Goal: Information Seeking & Learning: Compare options

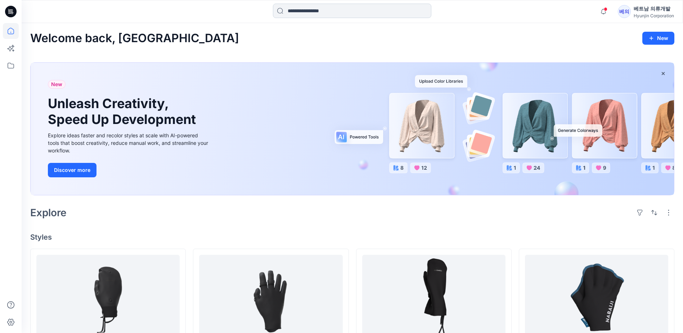
click at [296, 10] on input at bounding box center [352, 11] width 158 height 14
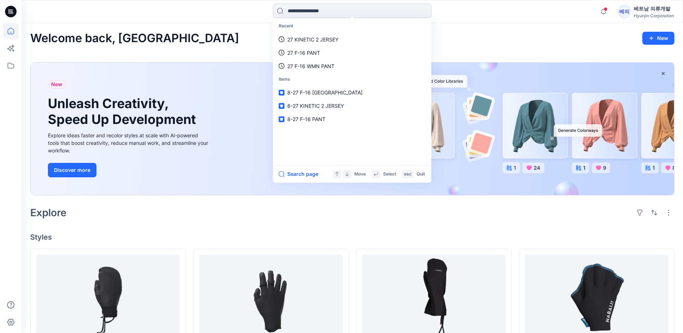
paste input "**********"
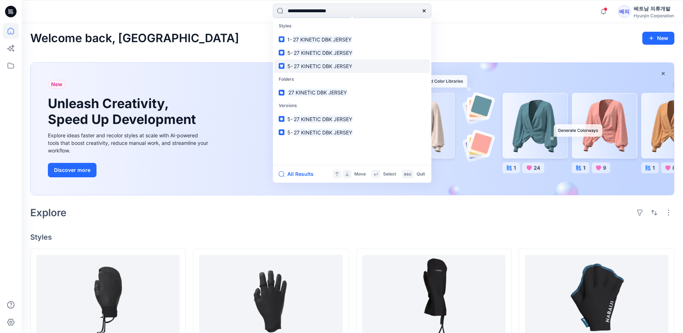
type input "**********"
click at [317, 63] on mark "27 KINETIC DBK JERSEY" at bounding box center [323, 66] width 61 height 8
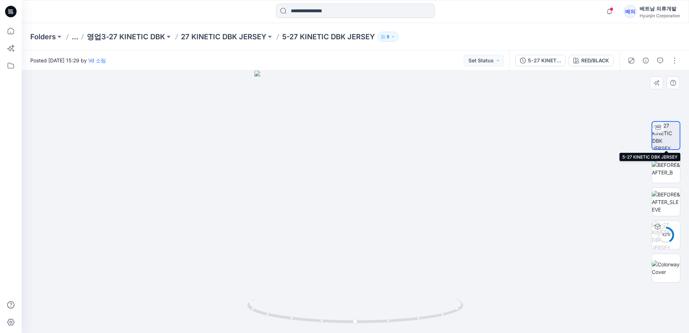
click at [668, 139] on img at bounding box center [665, 135] width 27 height 27
drag, startPoint x: 373, startPoint y: 254, endPoint x: 273, endPoint y: 243, distance: 100.4
click at [273, 243] on div at bounding box center [355, 202] width 667 height 262
drag, startPoint x: 399, startPoint y: 214, endPoint x: 350, endPoint y: 218, distance: 49.2
click at [350, 218] on div at bounding box center [355, 202] width 667 height 262
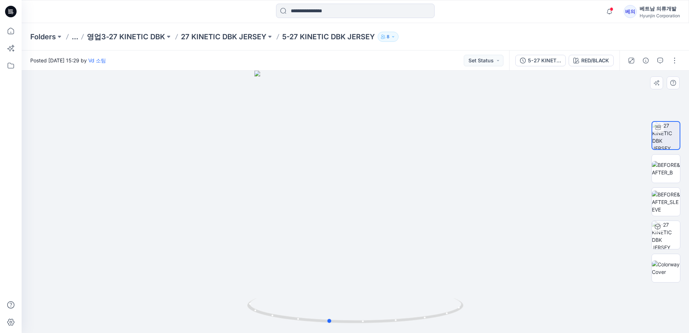
drag, startPoint x: 360, startPoint y: 204, endPoint x: 259, endPoint y: 129, distance: 125.7
click at [259, 129] on div at bounding box center [355, 202] width 667 height 262
drag, startPoint x: 418, startPoint y: 233, endPoint x: 407, endPoint y: 233, distance: 10.1
click at [407, 233] on div at bounding box center [355, 202] width 667 height 262
click at [325, 11] on input at bounding box center [355, 11] width 158 height 14
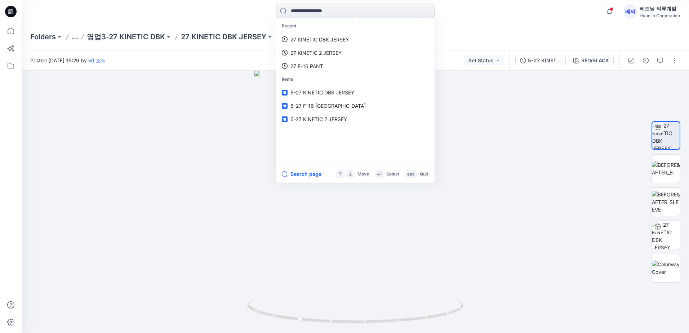
paste input "**********"
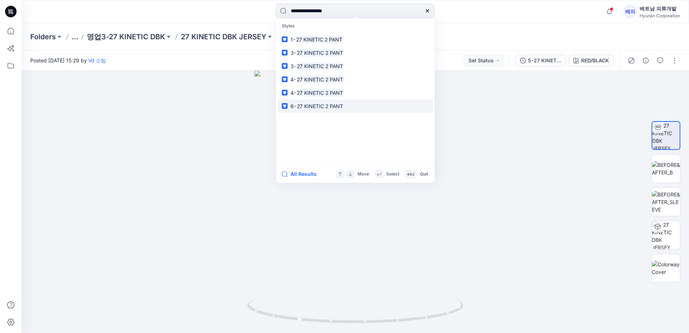
type input "**********"
click at [312, 105] on mark "27 KINETIC 2 PANT" at bounding box center [320, 106] width 48 height 8
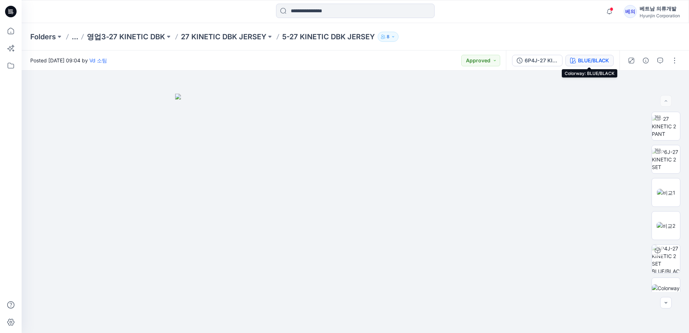
click at [602, 64] on button "BLUE/BLACK" at bounding box center [589, 61] width 48 height 12
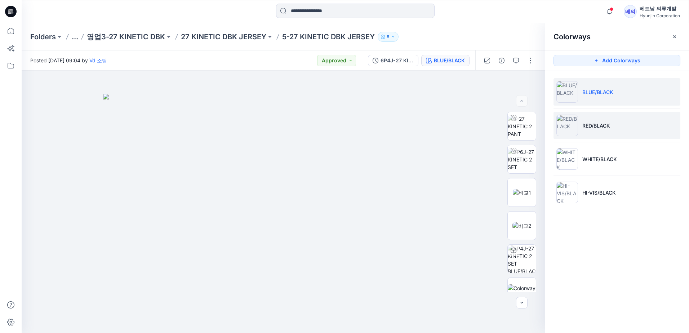
click at [600, 135] on li "RED/BLACK" at bounding box center [616, 125] width 127 height 27
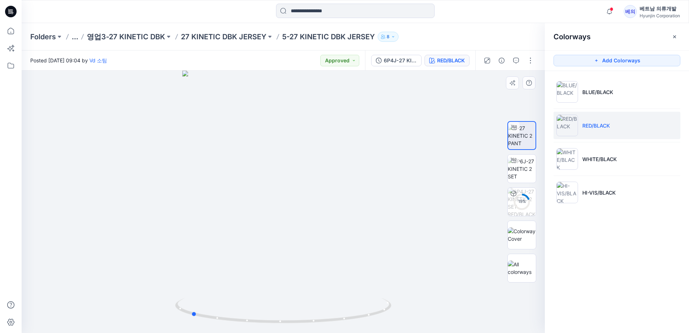
drag, startPoint x: 310, startPoint y: 229, endPoint x: 218, endPoint y: 222, distance: 92.4
click at [218, 222] on div at bounding box center [283, 202] width 523 height 262
drag, startPoint x: 289, startPoint y: 211, endPoint x: 239, endPoint y: 215, distance: 49.9
click at [239, 215] on div at bounding box center [283, 202] width 523 height 262
drag, startPoint x: 309, startPoint y: 235, endPoint x: 216, endPoint y: 218, distance: 94.9
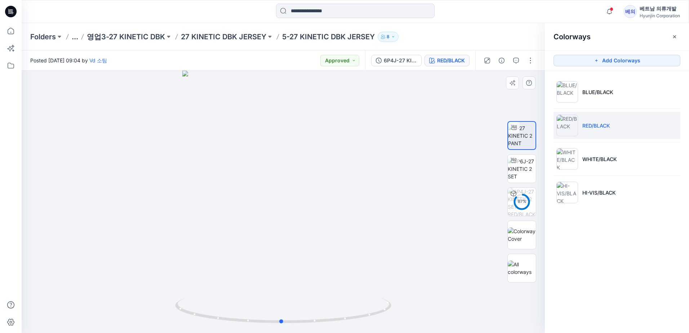
click at [216, 218] on div at bounding box center [283, 202] width 523 height 262
drag, startPoint x: 273, startPoint y: 246, endPoint x: 251, endPoint y: 231, distance: 26.6
click at [251, 231] on div at bounding box center [283, 202] width 523 height 262
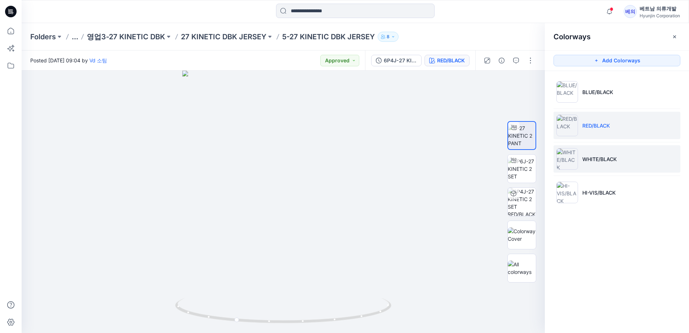
click at [611, 160] on p "WHITE/BLACK" at bounding box center [599, 159] width 35 height 8
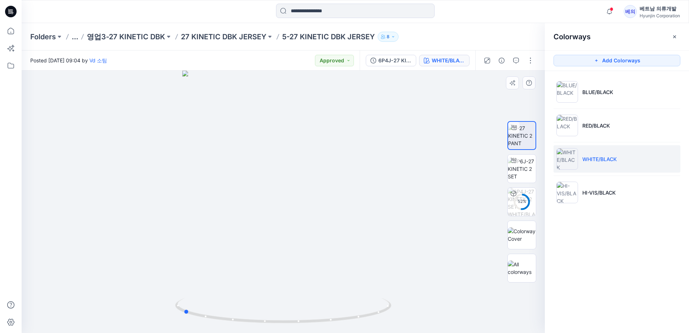
drag, startPoint x: 320, startPoint y: 243, endPoint x: 220, endPoint y: 227, distance: 101.4
click at [220, 227] on div at bounding box center [283, 202] width 523 height 262
drag, startPoint x: 309, startPoint y: 231, endPoint x: 274, endPoint y: 228, distance: 35.4
click at [274, 228] on div at bounding box center [283, 202] width 523 height 262
drag, startPoint x: 323, startPoint y: 234, endPoint x: 238, endPoint y: 203, distance: 90.5
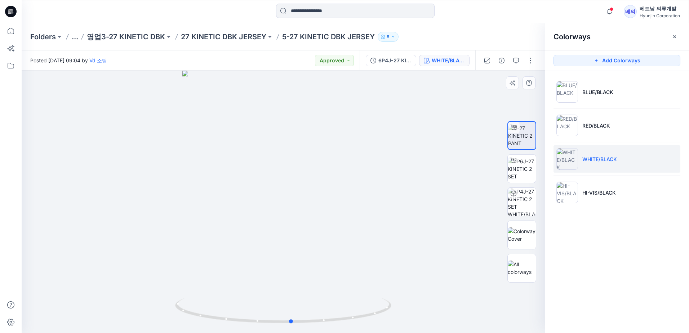
click at [238, 203] on div at bounding box center [283, 202] width 523 height 262
drag, startPoint x: 318, startPoint y: 223, endPoint x: 270, endPoint y: 215, distance: 48.8
click at [272, 215] on div at bounding box center [283, 202] width 523 height 262
click at [595, 88] on p "BLUE/BLACK" at bounding box center [597, 92] width 31 height 8
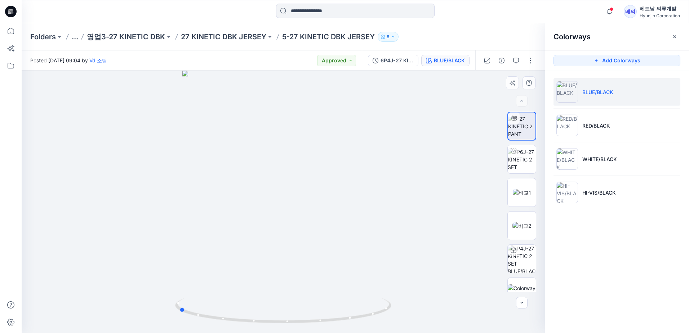
drag, startPoint x: 335, startPoint y: 244, endPoint x: 245, endPoint y: 226, distance: 91.8
click at [245, 226] on div at bounding box center [283, 202] width 523 height 262
drag, startPoint x: 310, startPoint y: 226, endPoint x: 277, endPoint y: 227, distance: 33.1
click at [277, 227] on div at bounding box center [283, 202] width 523 height 262
drag, startPoint x: 318, startPoint y: 262, endPoint x: 241, endPoint y: 247, distance: 77.9
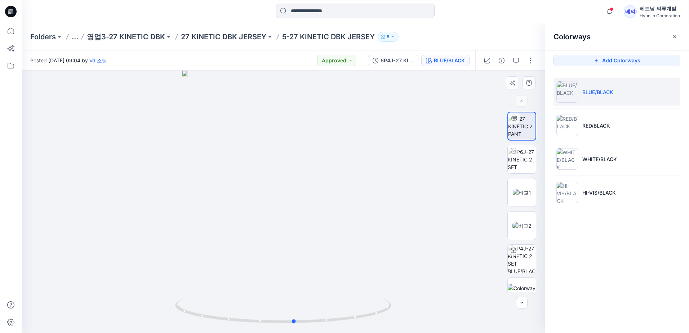
click at [244, 250] on div at bounding box center [283, 202] width 523 height 262
drag, startPoint x: 305, startPoint y: 265, endPoint x: 246, endPoint y: 253, distance: 59.6
click at [247, 254] on div at bounding box center [283, 202] width 523 height 262
click at [585, 199] on li "HI-VIS/BLACK" at bounding box center [616, 192] width 127 height 27
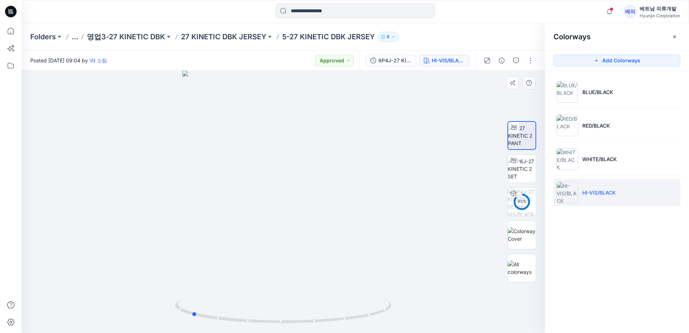
drag, startPoint x: 312, startPoint y: 250, endPoint x: 220, endPoint y: 234, distance: 93.3
click at [220, 234] on div at bounding box center [283, 202] width 523 height 262
drag, startPoint x: 316, startPoint y: 218, endPoint x: 262, endPoint y: 216, distance: 53.7
click at [265, 218] on div at bounding box center [283, 202] width 523 height 262
click at [259, 215] on div at bounding box center [283, 202] width 523 height 262
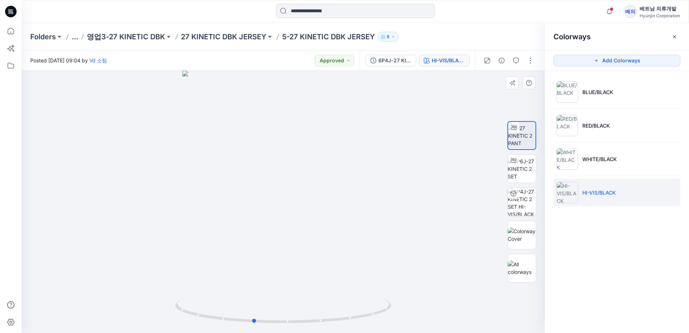
drag, startPoint x: 320, startPoint y: 234, endPoint x: 230, endPoint y: 201, distance: 96.3
click at [230, 201] on div at bounding box center [283, 202] width 523 height 262
drag, startPoint x: 272, startPoint y: 231, endPoint x: 250, endPoint y: 225, distance: 23.4
click at [250, 225] on div at bounding box center [283, 202] width 523 height 262
